Goal: Task Accomplishment & Management: Use online tool/utility

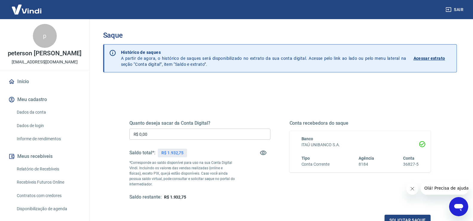
click at [200, 130] on input "R$ 0,00" at bounding box center [199, 133] width 141 height 11
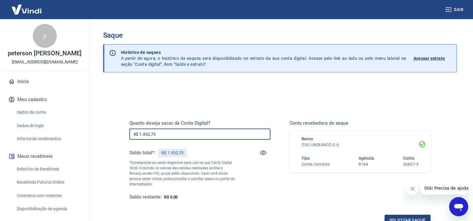
type input "R$ 1.932,75"
click at [225, 182] on p "*Corresponde ao saldo disponível para uso na sua Conta Digital Vindi. Incluindo…" at bounding box center [182, 173] width 106 height 27
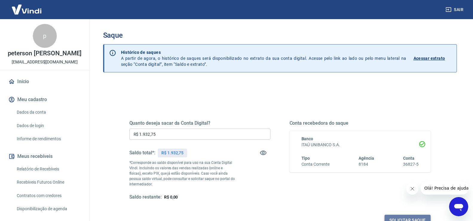
click at [397, 215] on button "Solicitar saque" at bounding box center [407, 219] width 46 height 11
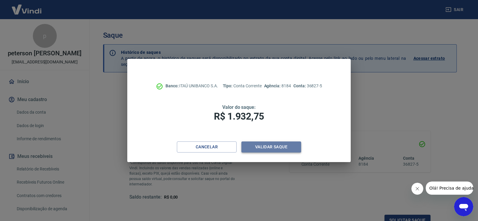
click at [294, 151] on button "Validar saque" at bounding box center [271, 146] width 60 height 11
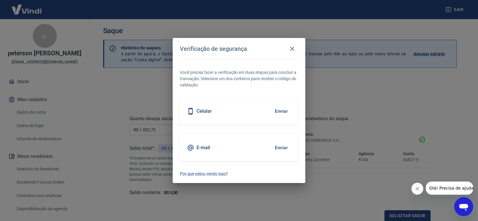
click at [280, 112] on button "Enviar" at bounding box center [280, 111] width 19 height 13
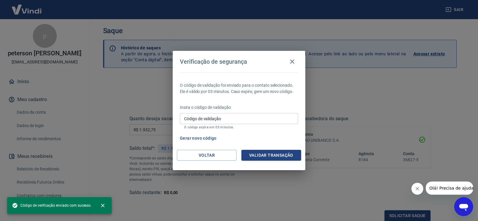
click at [235, 117] on input "Código de validação" at bounding box center [239, 118] width 118 height 11
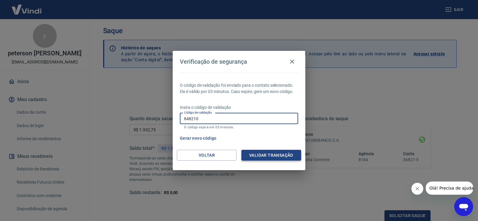
type input "848210"
click at [270, 150] on button "Validar transação" at bounding box center [271, 155] width 60 height 11
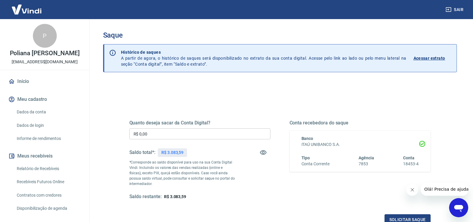
click at [176, 137] on input "R$ 0,00" at bounding box center [199, 133] width 141 height 11
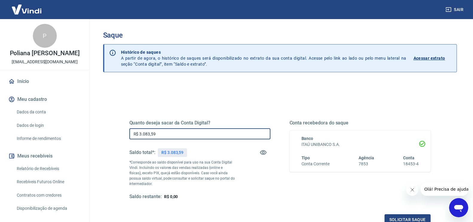
type input "R$ 3.083,59"
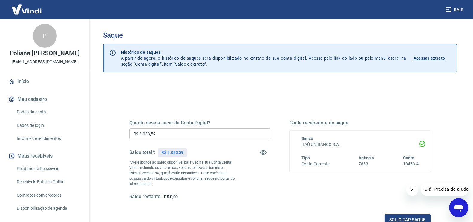
click at [251, 185] on div "Quanto deseja sacar da Conta Digital? R$ 3.083,59 ​ Saldo total*: R$ 3.083,59 *…" at bounding box center [199, 160] width 141 height 80
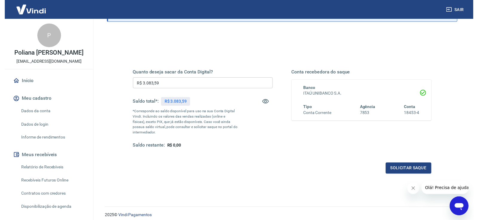
scroll to position [60, 0]
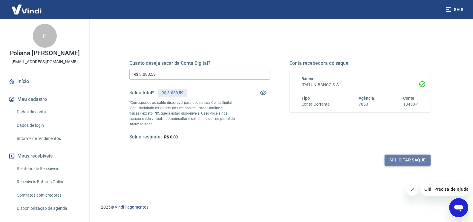
click at [409, 161] on button "Solicitar saque" at bounding box center [407, 160] width 46 height 11
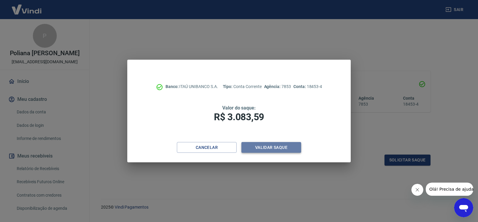
click at [269, 148] on button "Validar saque" at bounding box center [271, 147] width 60 height 11
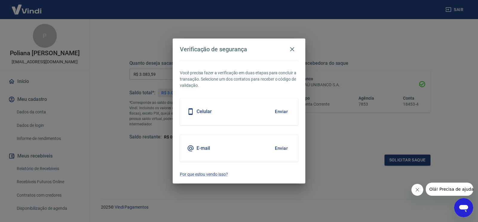
click at [278, 109] on button "Enviar" at bounding box center [280, 111] width 19 height 13
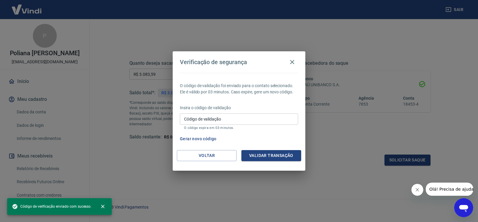
click at [223, 114] on input "Código de validação" at bounding box center [239, 118] width 118 height 11
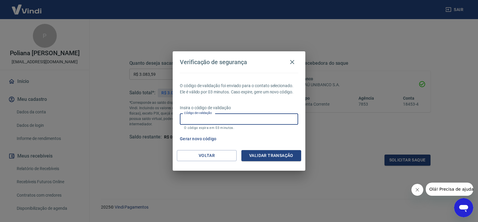
click at [418, 191] on icon "Fechar mensagem da empresa" at bounding box center [416, 189] width 3 height 3
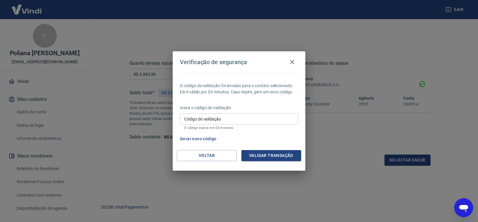
click at [220, 116] on input "Código de validação" at bounding box center [239, 118] width 118 height 11
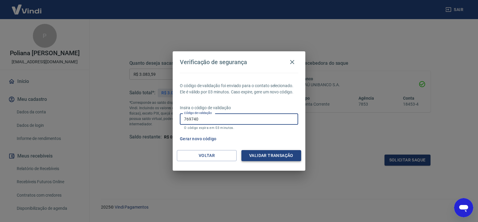
type input "769740"
click at [261, 155] on button "Validar transação" at bounding box center [271, 155] width 60 height 11
